Goal: Task Accomplishment & Management: Use online tool/utility

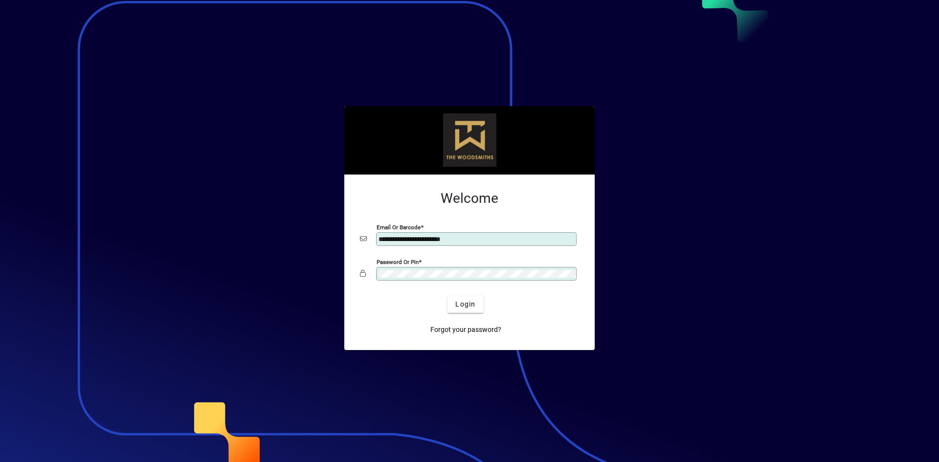
click at [535, 201] on h2 "Welcome" at bounding box center [469, 198] width 219 height 17
click at [476, 304] on span "submit" at bounding box center [465, 303] width 36 height 23
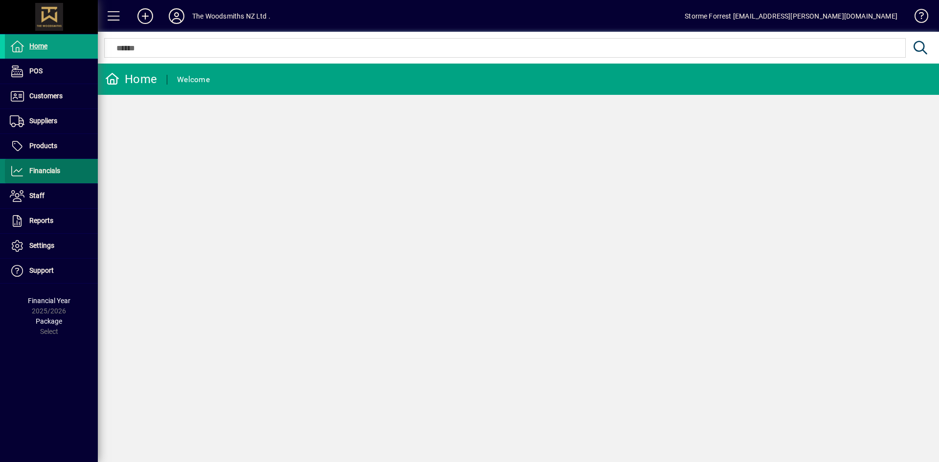
click at [55, 174] on span "Financials" at bounding box center [44, 171] width 31 height 8
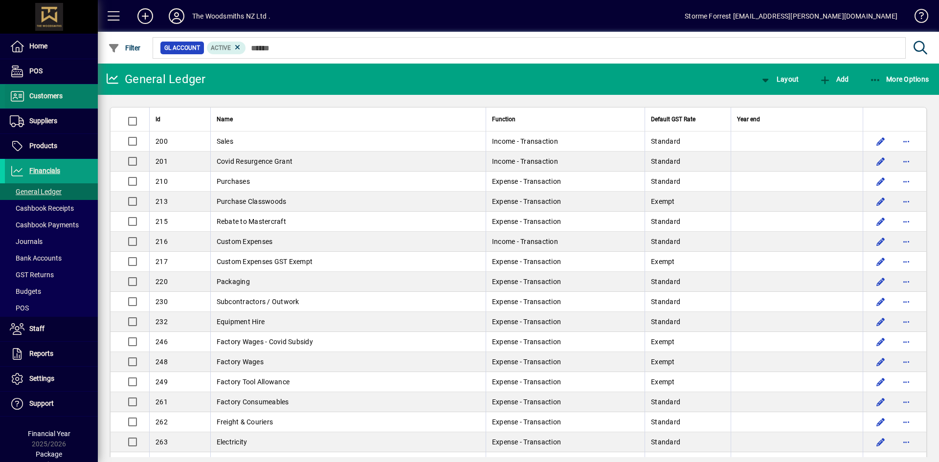
click at [51, 103] on span at bounding box center [51, 96] width 93 height 23
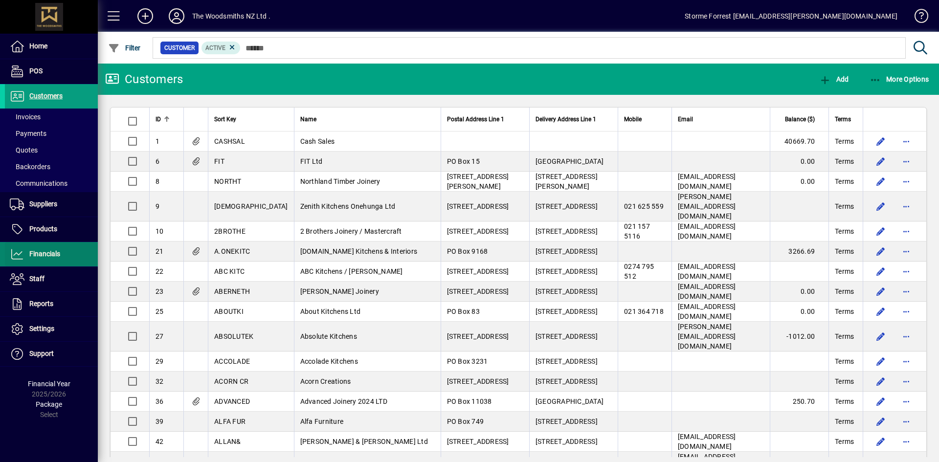
click at [30, 257] on span "Financials" at bounding box center [44, 254] width 31 height 8
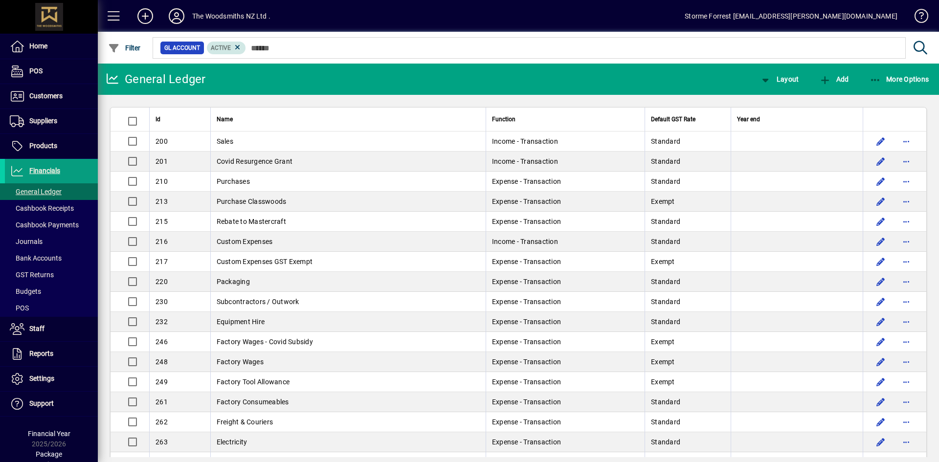
click at [230, 47] on span "Active" at bounding box center [221, 48] width 20 height 7
click at [237, 48] on icon at bounding box center [237, 47] width 9 height 9
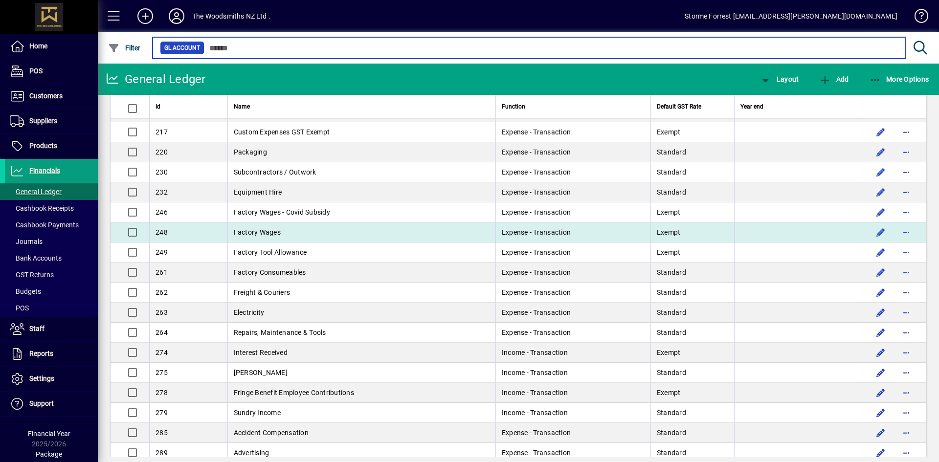
scroll to position [147, 0]
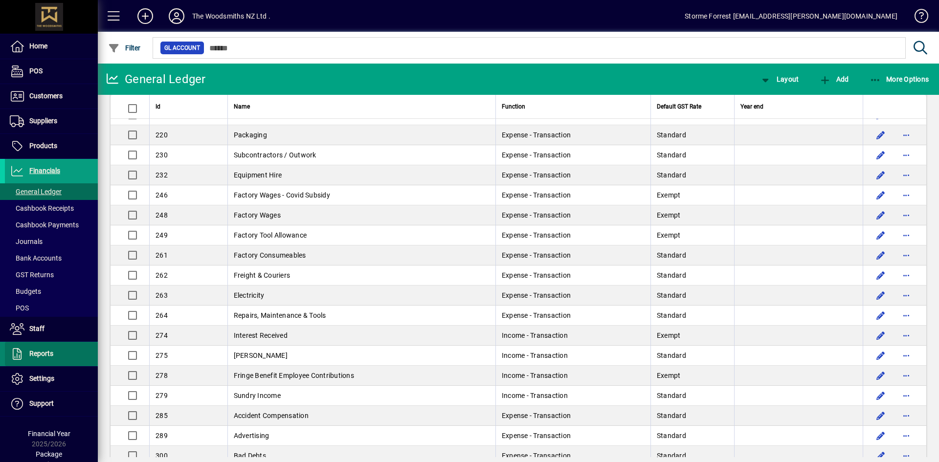
click at [70, 353] on span at bounding box center [51, 353] width 93 height 23
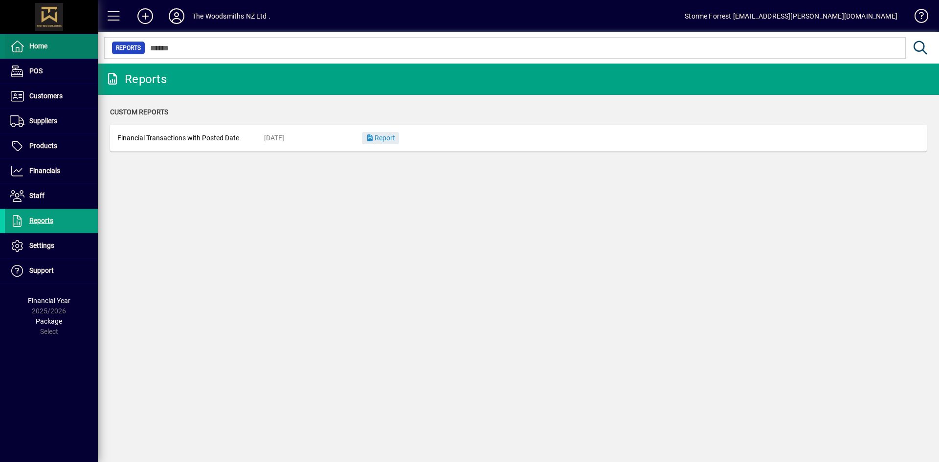
click at [56, 49] on span at bounding box center [51, 46] width 93 height 23
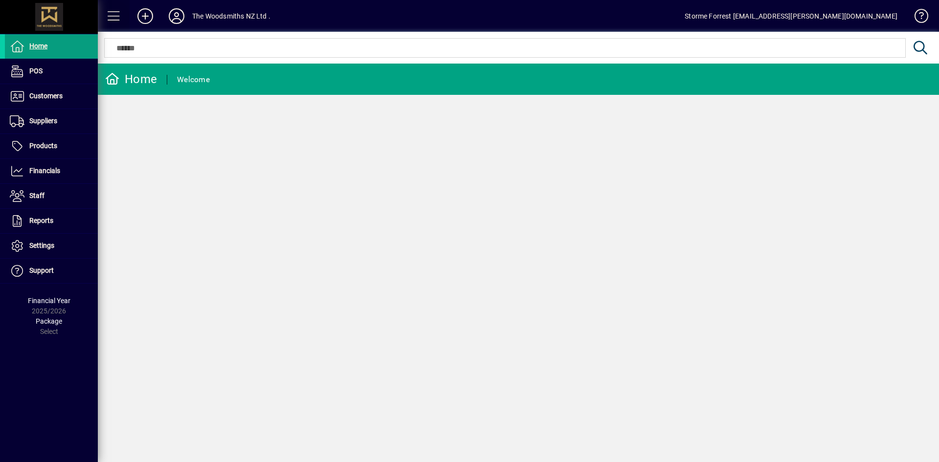
click at [108, 16] on span at bounding box center [113, 15] width 23 height 23
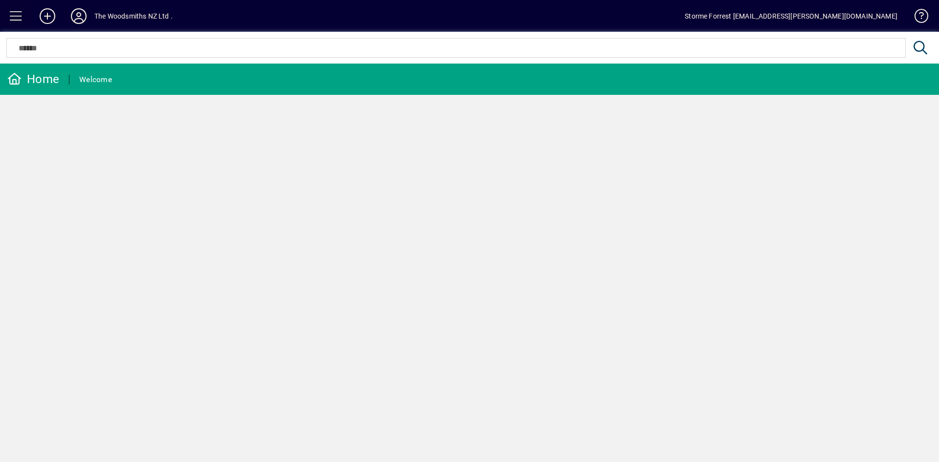
click at [8, 17] on span at bounding box center [15, 15] width 23 height 23
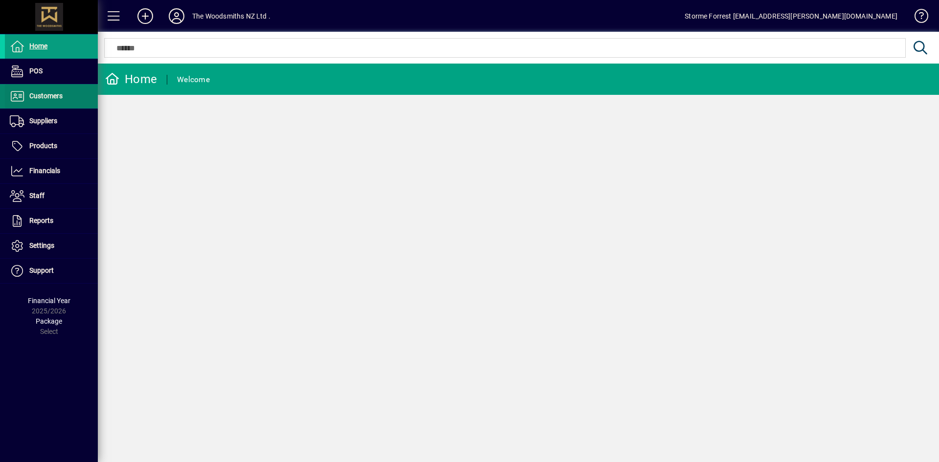
click at [63, 101] on span at bounding box center [51, 96] width 93 height 23
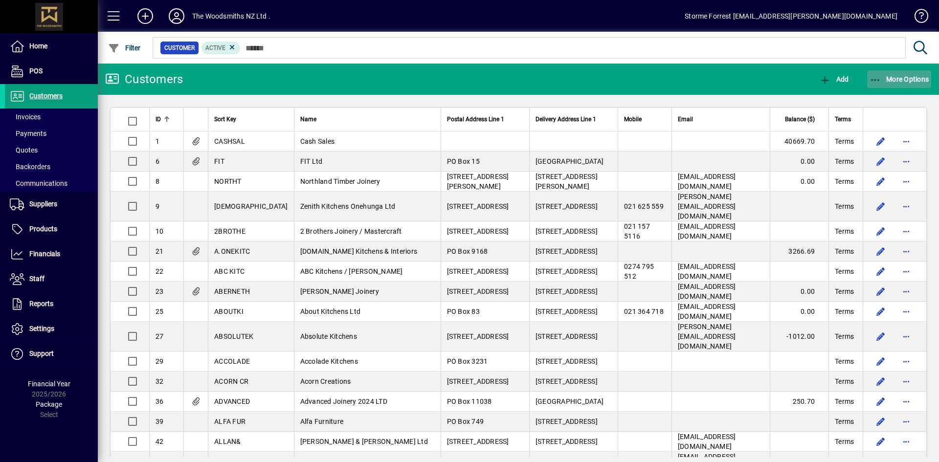
click at [894, 82] on span "More Options" at bounding box center [900, 79] width 60 height 8
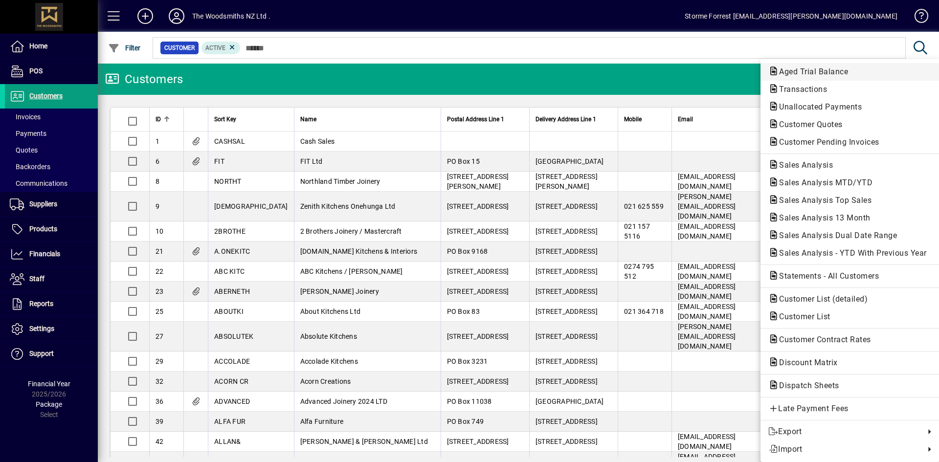
click at [823, 71] on span "Aged Trial Balance" at bounding box center [810, 71] width 85 height 9
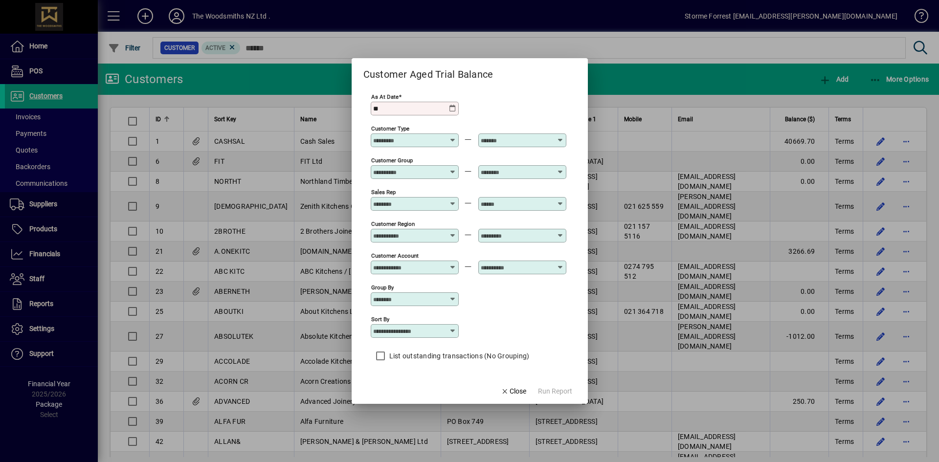
type input "*"
type input "**********"
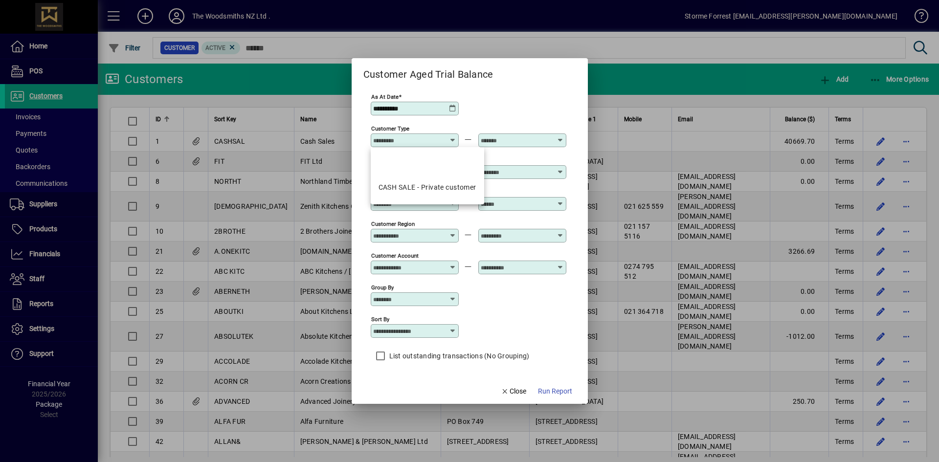
click at [490, 105] on div "**********" at bounding box center [469, 108] width 196 height 32
click at [561, 391] on span "Run Report" at bounding box center [555, 391] width 34 height 10
